Goal: Task Accomplishment & Management: Manage account settings

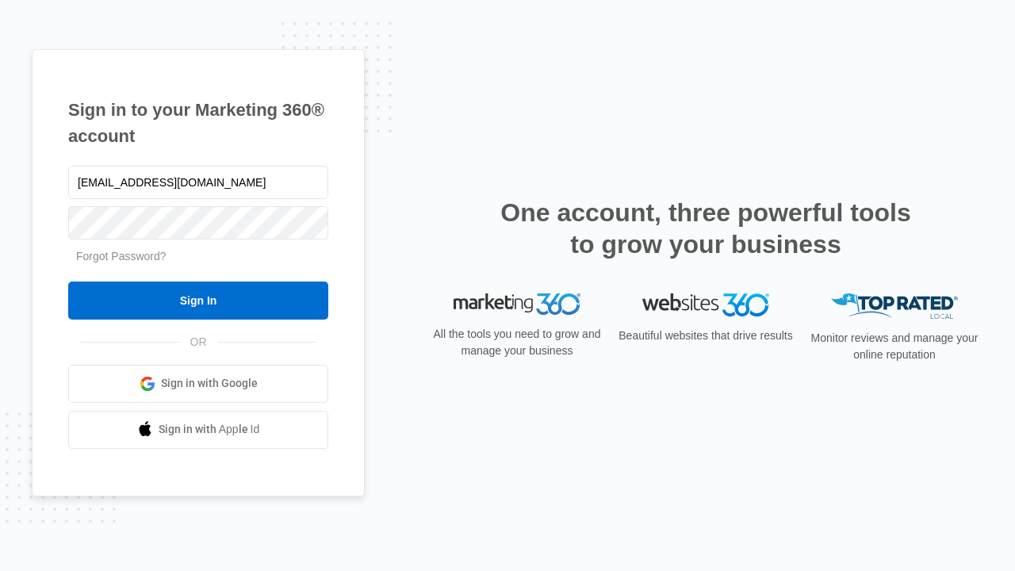
type input "[EMAIL_ADDRESS][DOMAIN_NAME]"
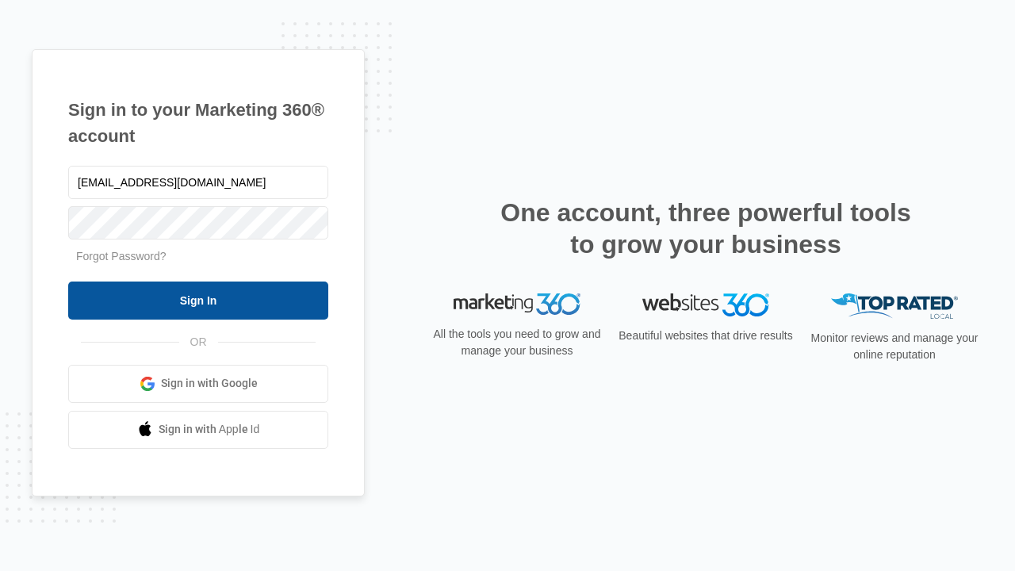
click at [198, 300] on input "Sign In" at bounding box center [198, 300] width 260 height 38
